Goal: Navigation & Orientation: Find specific page/section

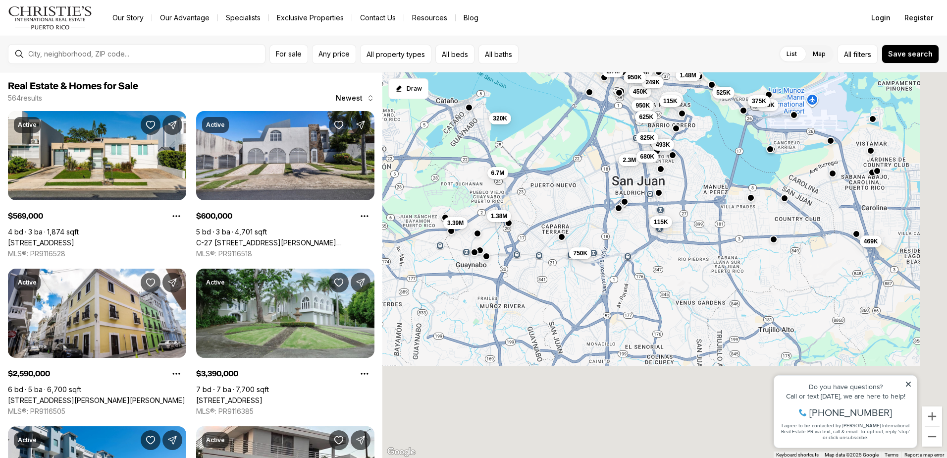
drag, startPoint x: 631, startPoint y: 323, endPoint x: 561, endPoint y: 117, distance: 217.3
click at [561, 117] on div "115K 493K 2.3M 680K 469K 1.48M 450K 525K 1.95M 249K 685K 490K 950K 115K 375K 62…" at bounding box center [664, 265] width 565 height 386
